Goal: Information Seeking & Learning: Learn about a topic

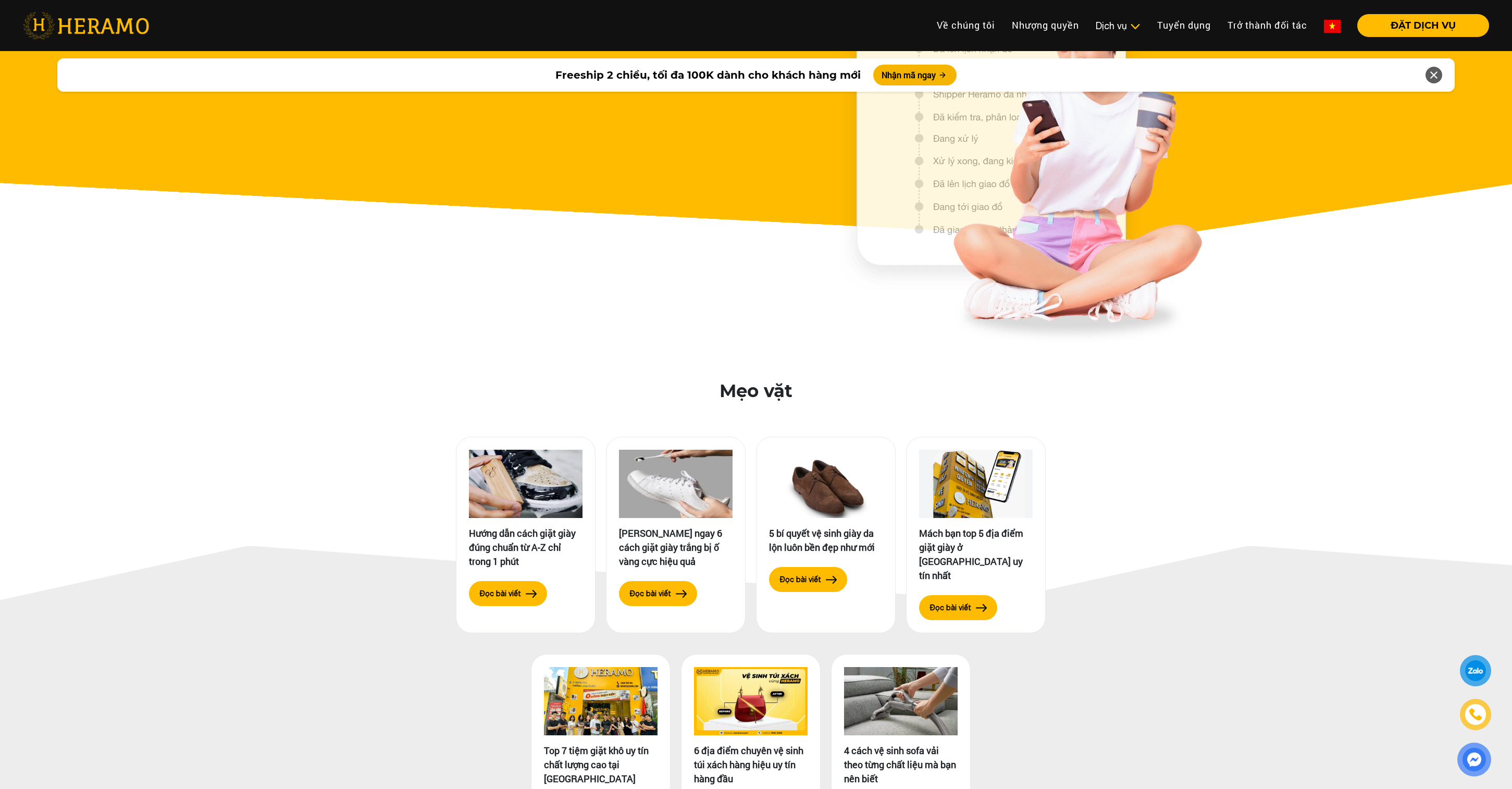
scroll to position [4685, 0]
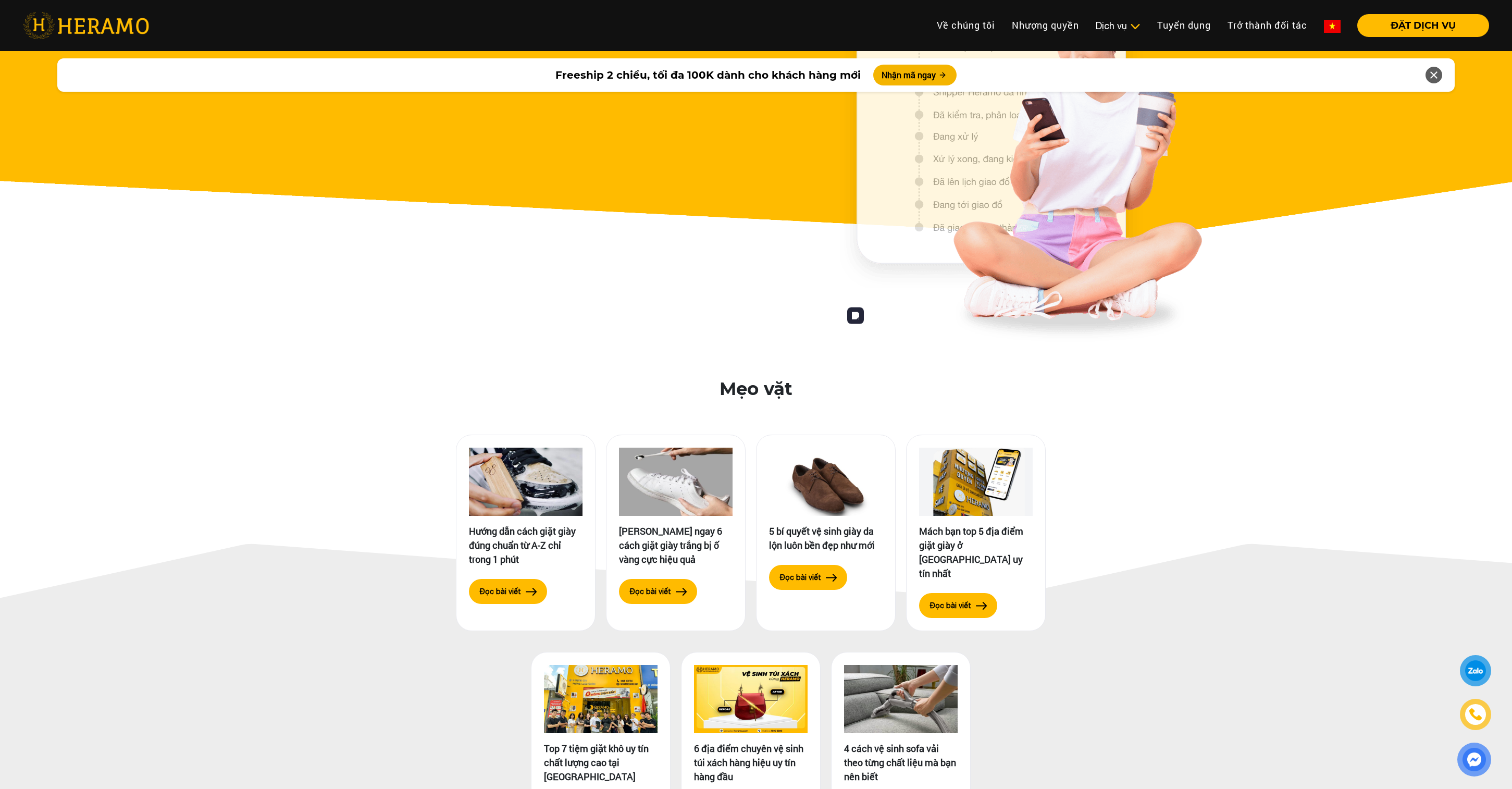
click at [965, 12] on nav "Toggle Về chúng tôi Nhượng quyền thương hiệu Nhượng quyền Dịch vụ Dịch vụ Giặt …" at bounding box center [756, 25] width 1512 height 32
click at [967, 25] on link "Về chúng tôi" at bounding box center [966, 25] width 75 height 22
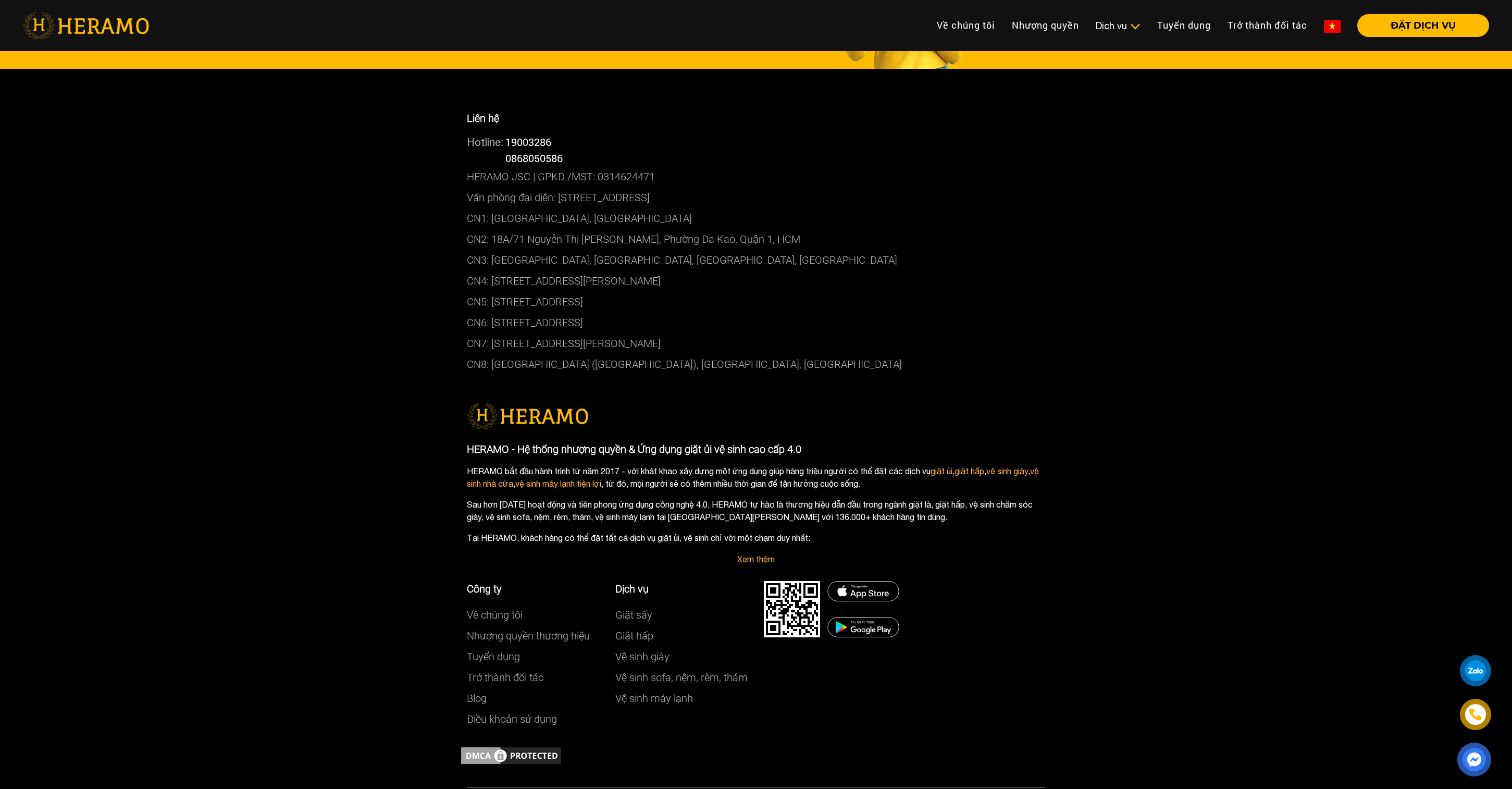
scroll to position [2621, 0]
